Goal: Find specific page/section: Find specific page/section

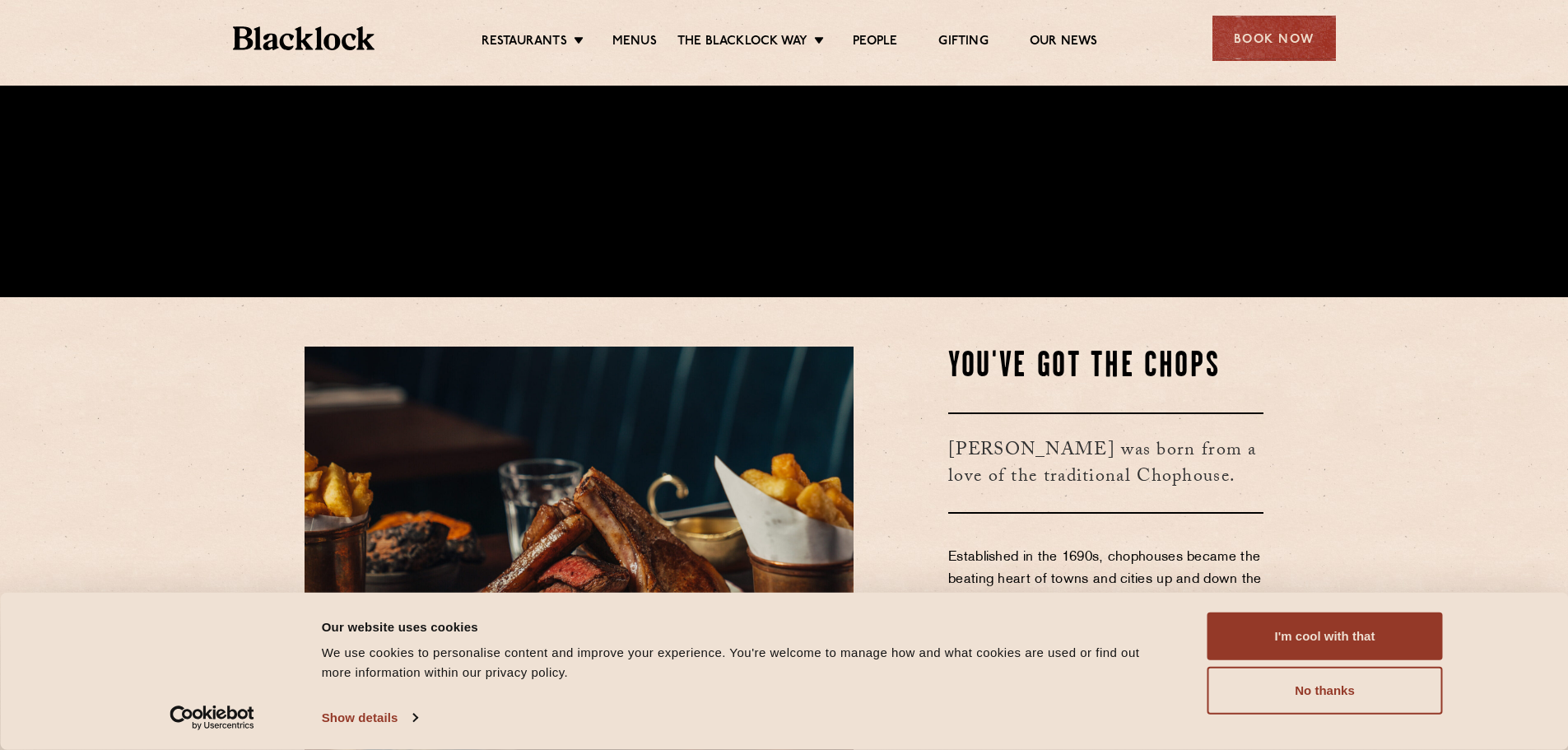
scroll to position [494, 0]
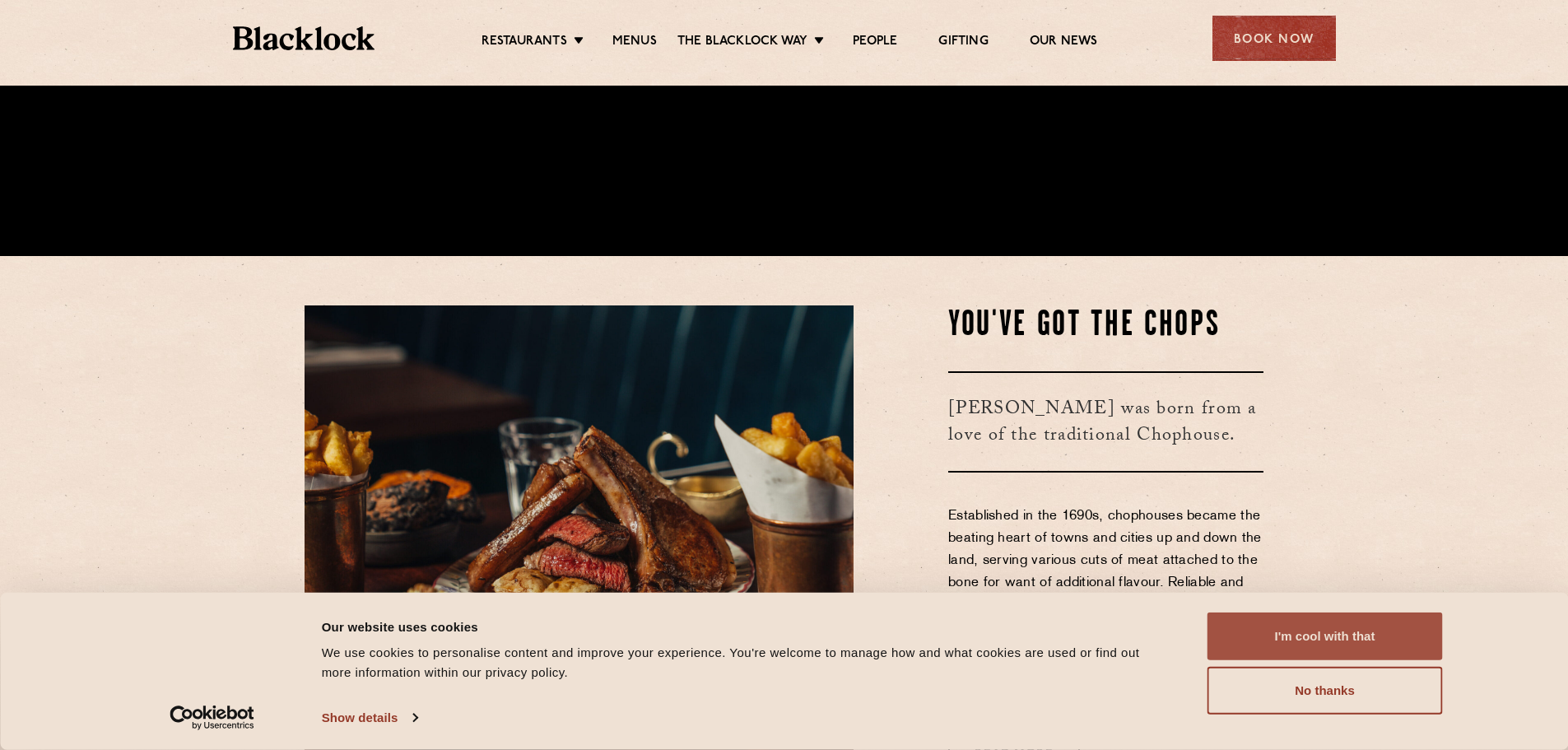
click at [1336, 631] on button "I'm cool with that" at bounding box center [1325, 636] width 235 height 48
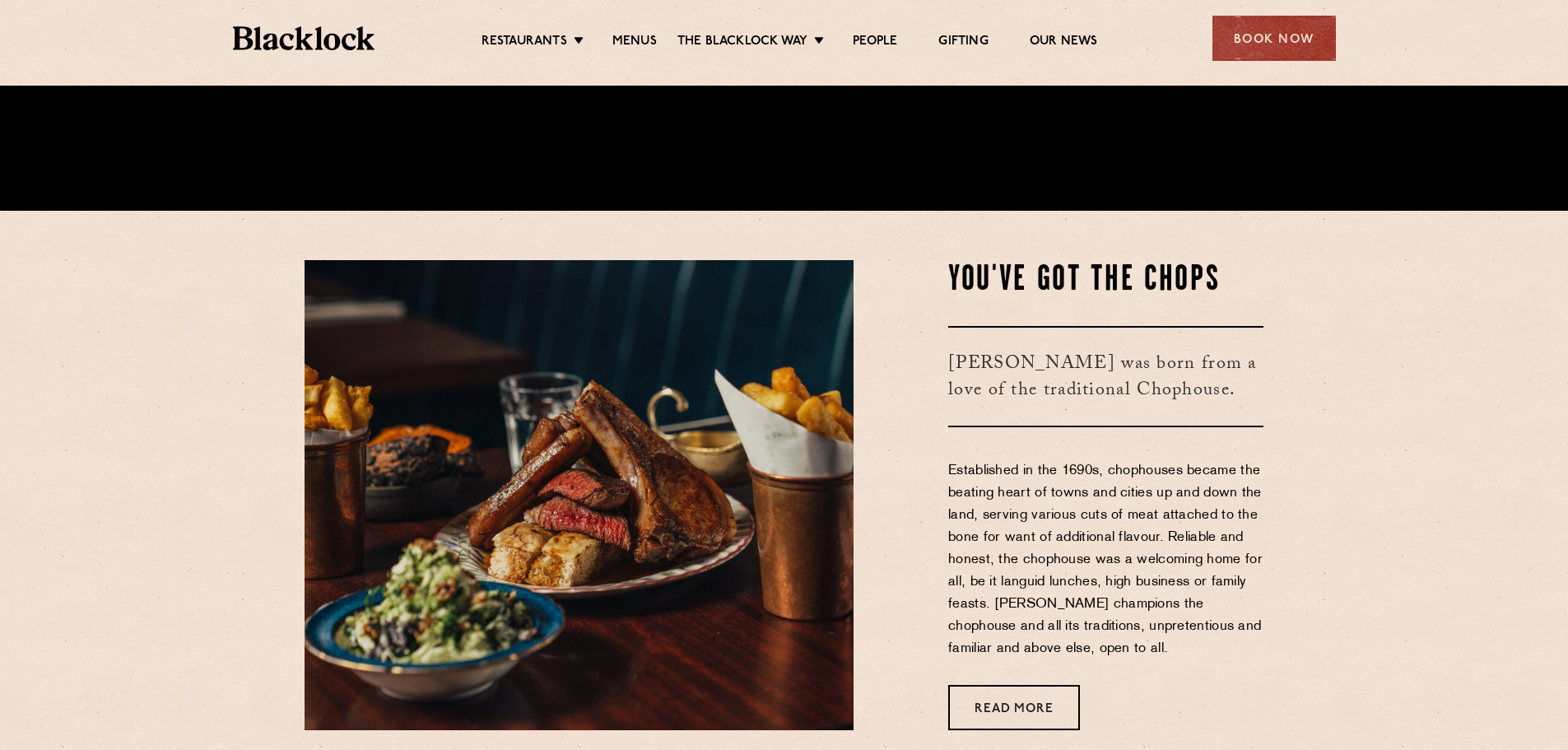
scroll to position [576, 0]
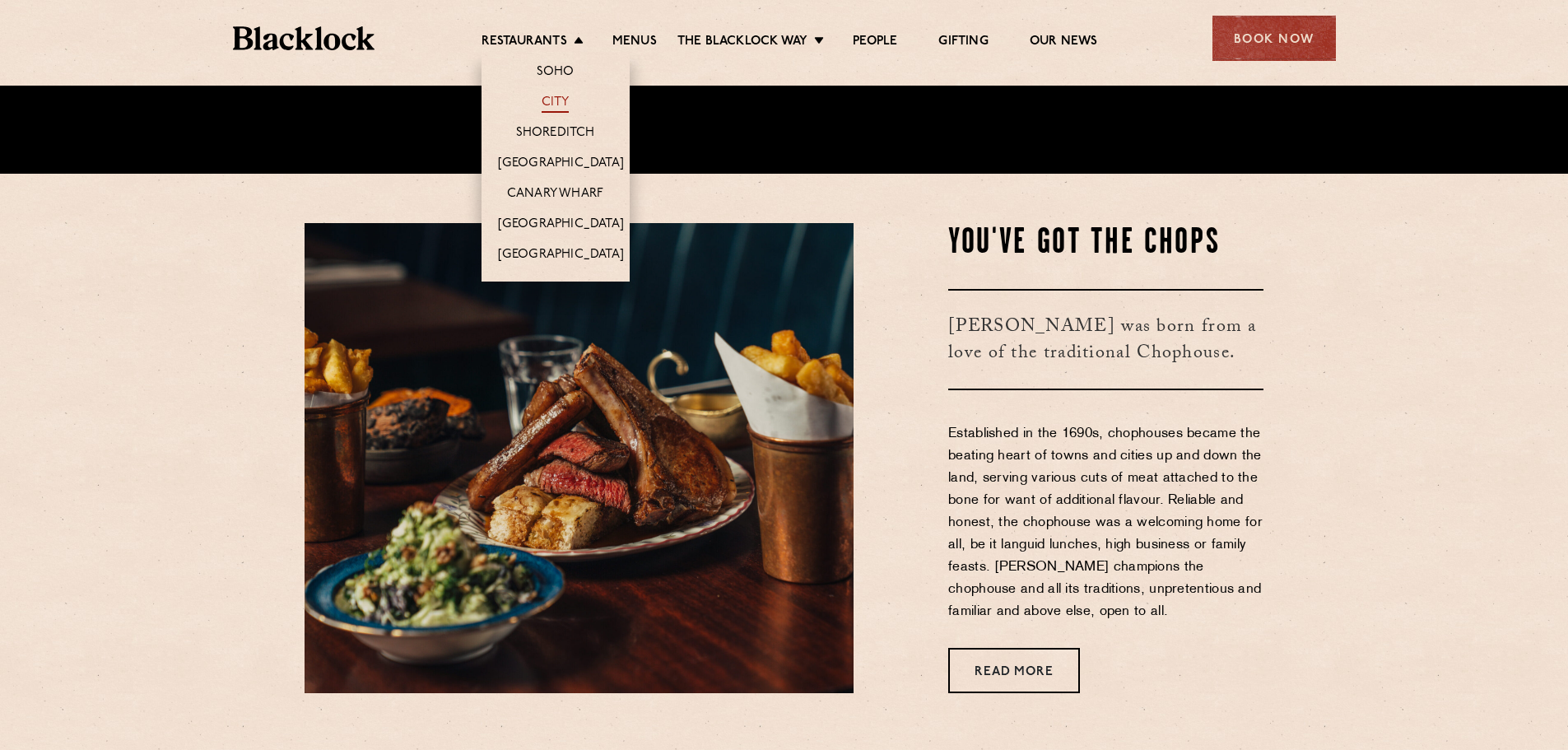
click at [555, 102] on link "City" at bounding box center [555, 103] width 28 height 18
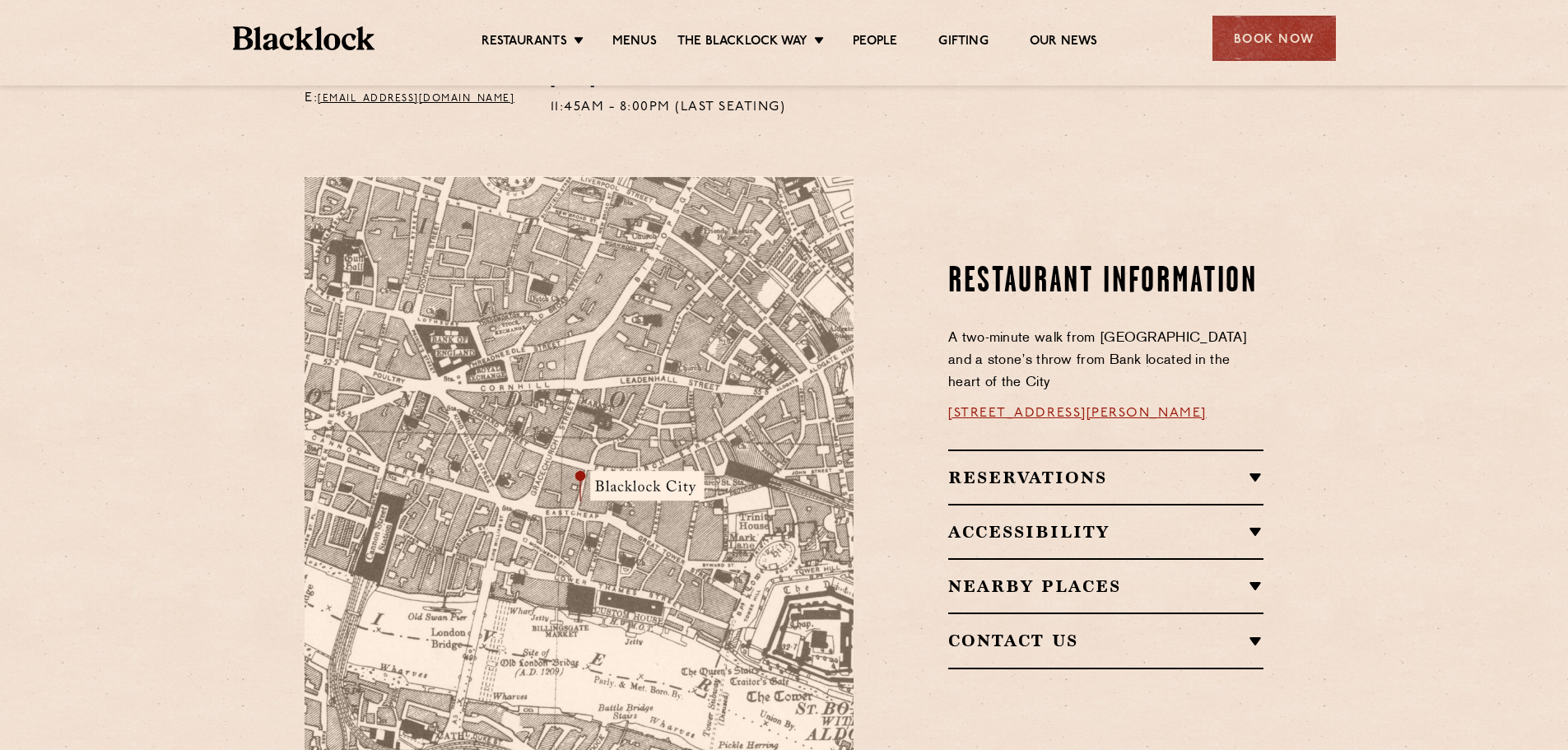
scroll to position [905, 0]
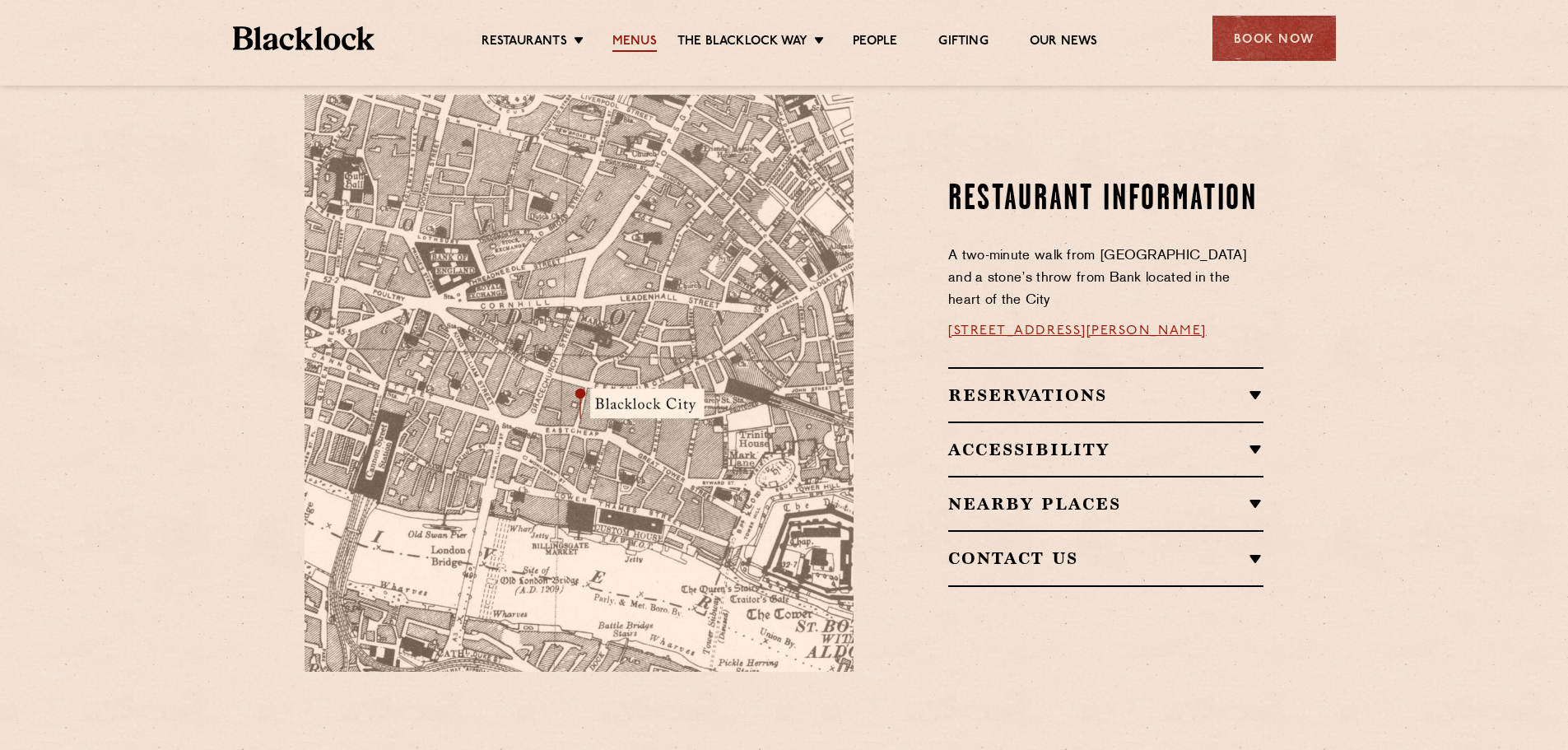
click at [641, 39] on link "Menus" at bounding box center [634, 43] width 44 height 18
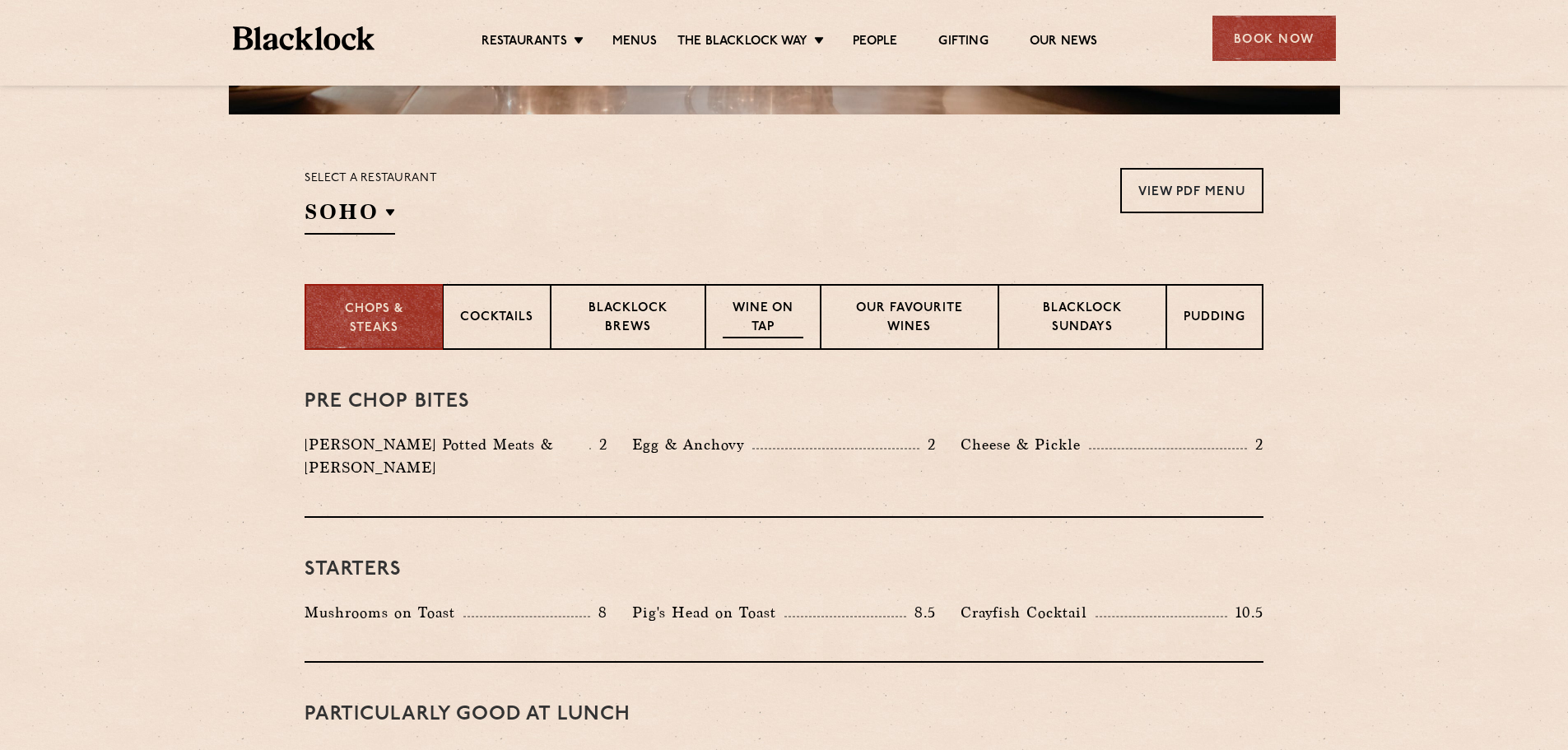
scroll to position [494, 0]
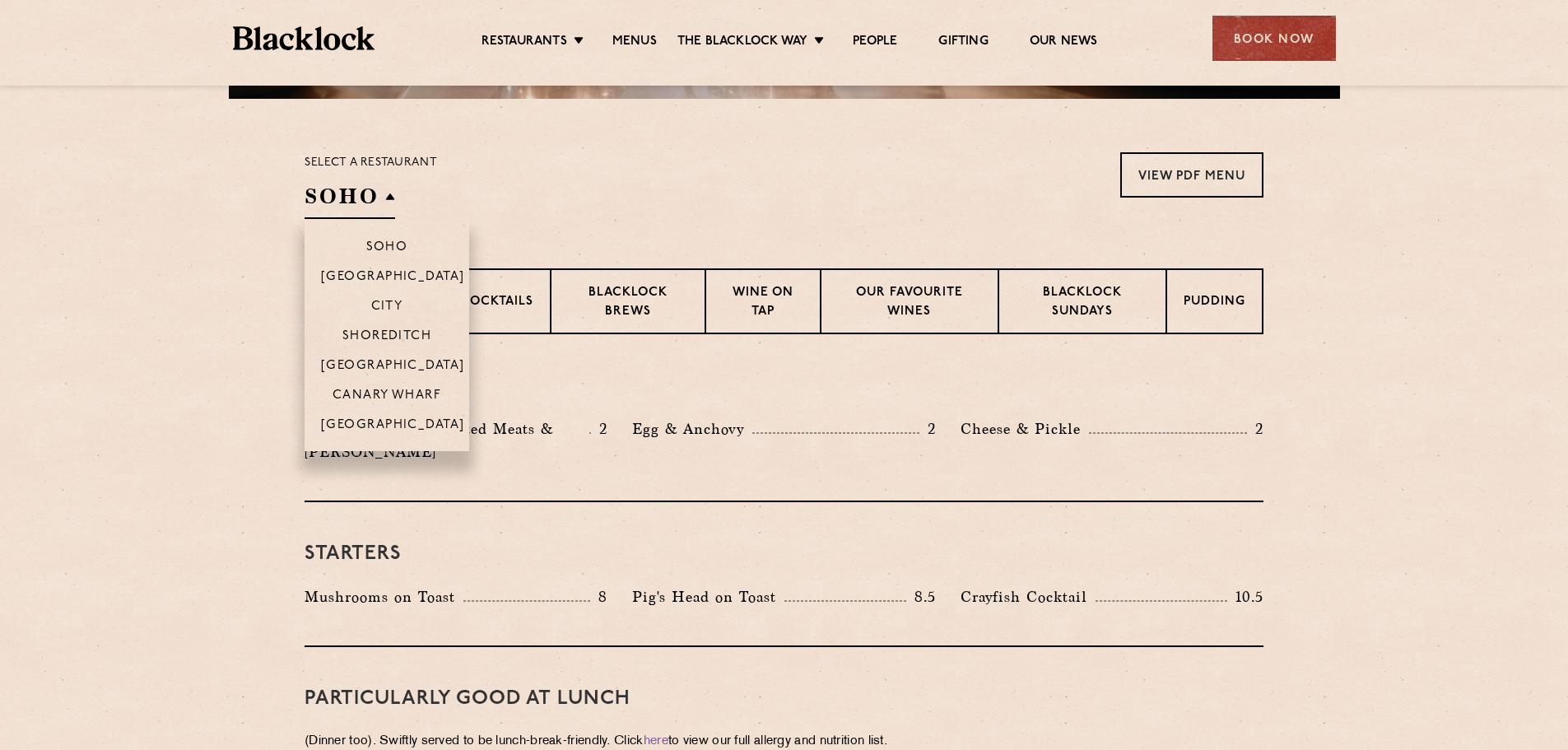
click at [342, 194] on h2 "SOHO" at bounding box center [349, 200] width 91 height 37
click at [399, 304] on p "City" at bounding box center [387, 308] width 32 height 16
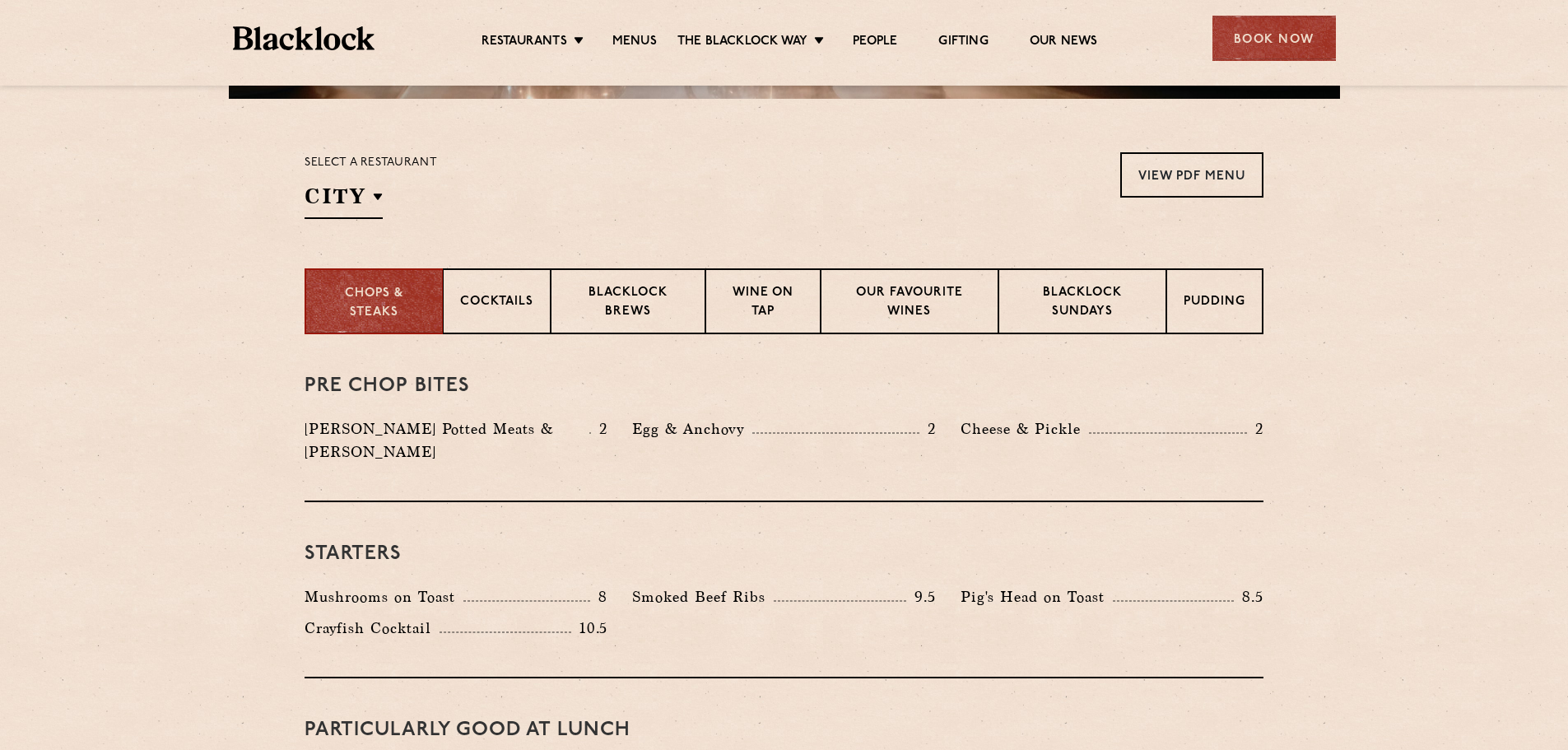
click at [629, 134] on section "Select a restaurant City Soho Birmingham City Shoreditch Covent Garden Canary W…" at bounding box center [784, 183] width 1568 height 170
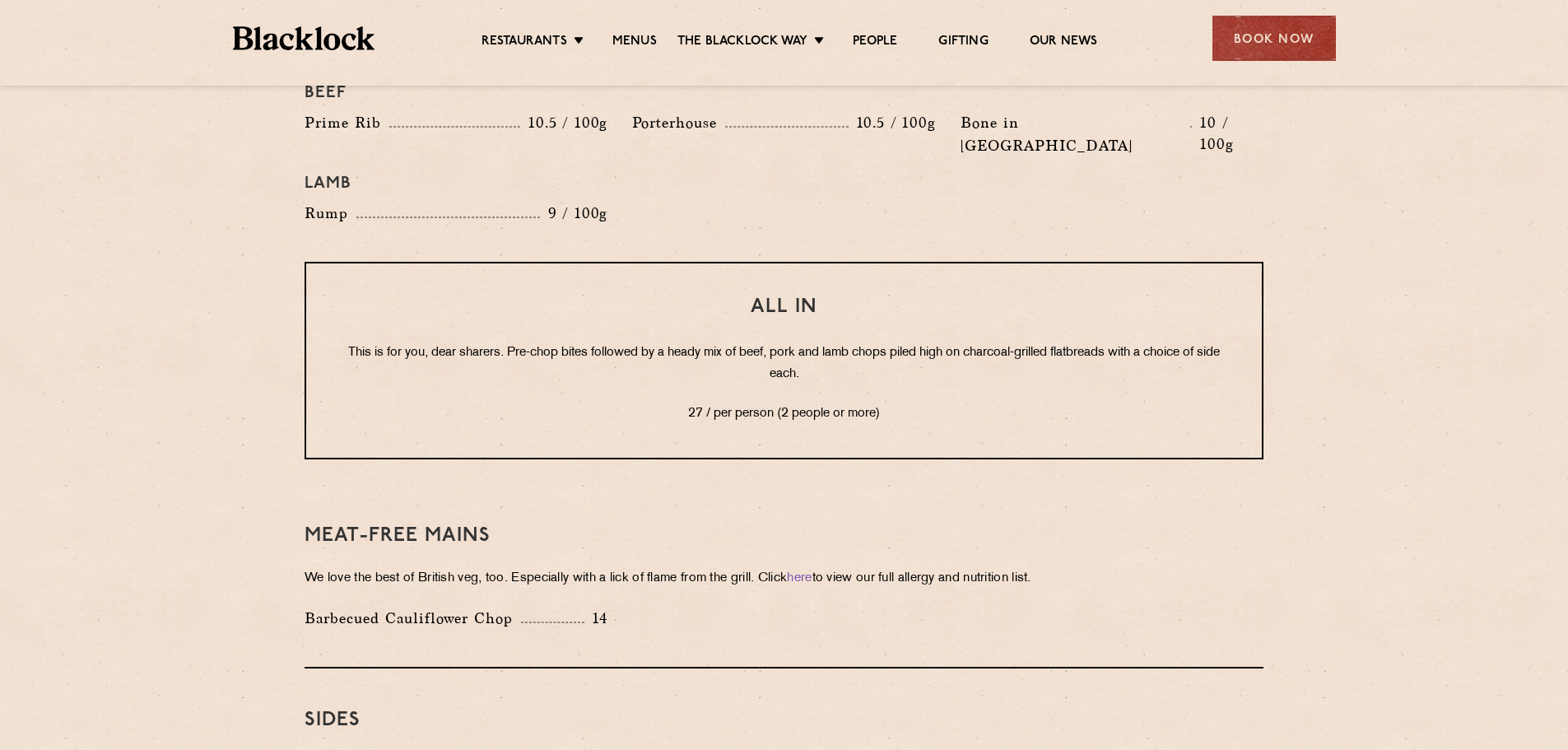
scroll to position [2305, 0]
